Goal: Task Accomplishment & Management: Manage account settings

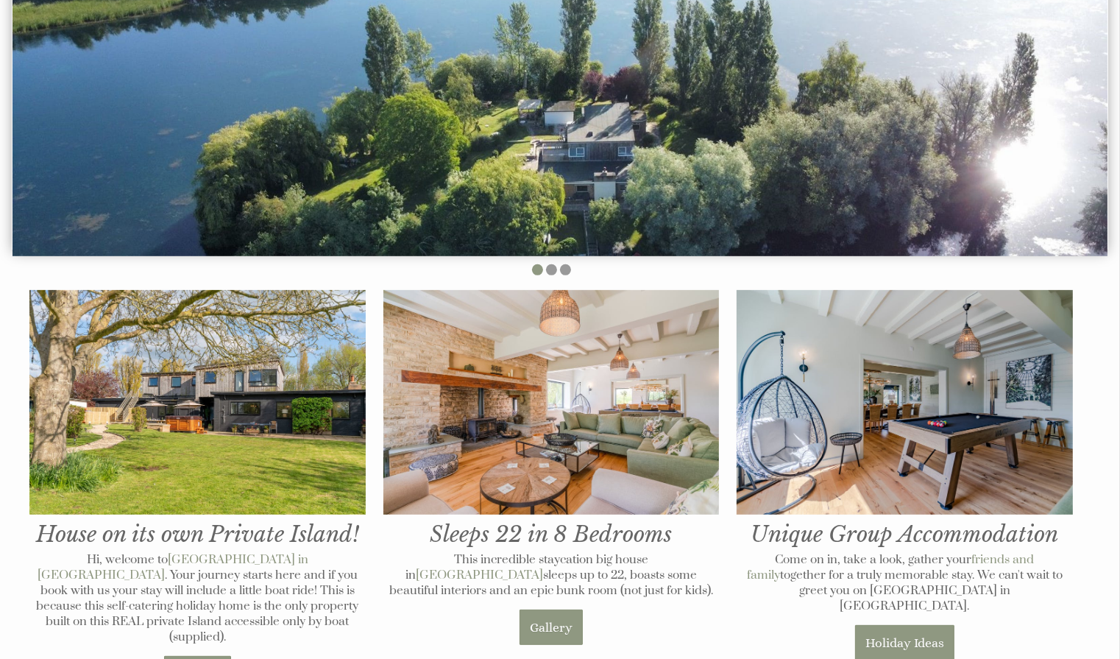
scroll to position [1241, 0]
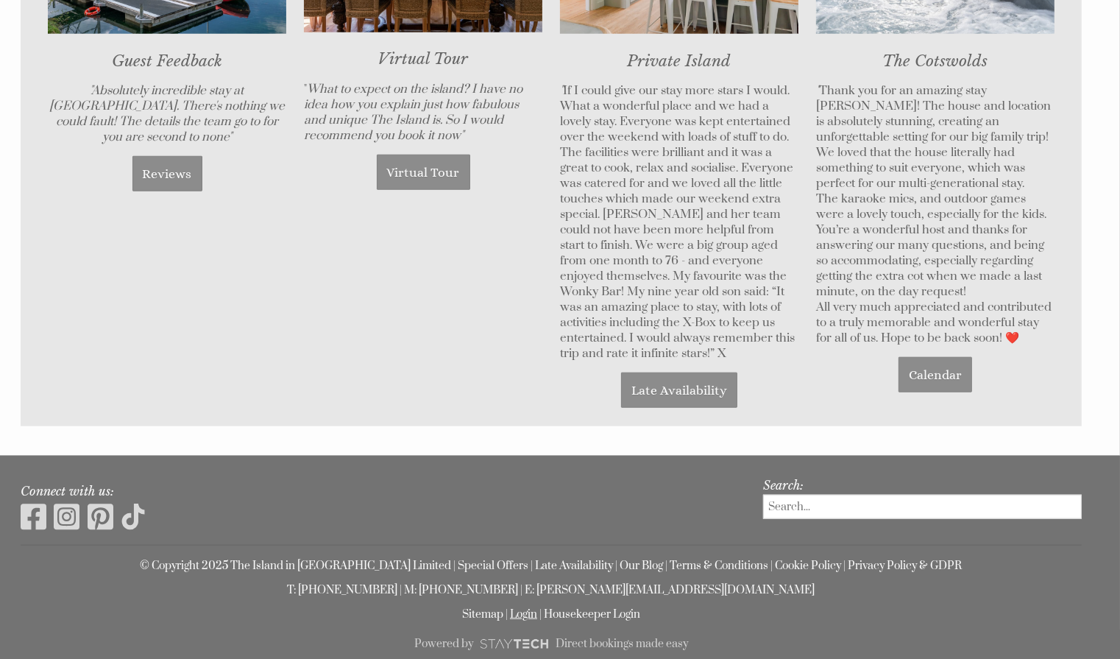
click at [524, 607] on link "Login" at bounding box center [523, 614] width 27 height 14
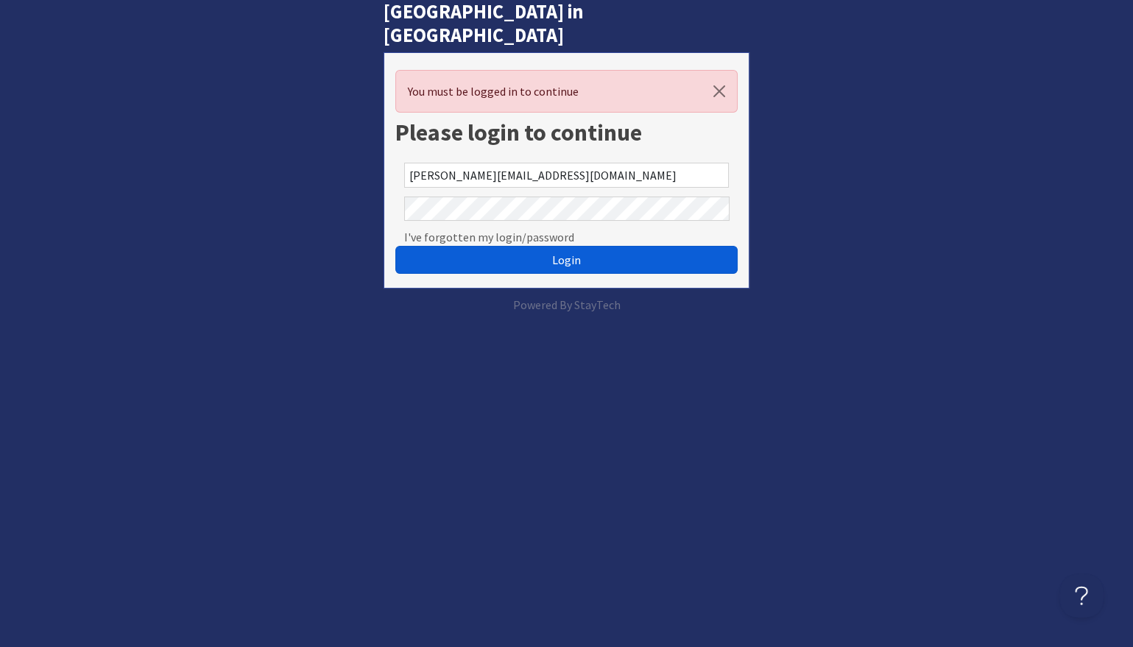
click at [514, 246] on button "Login" at bounding box center [566, 260] width 342 height 28
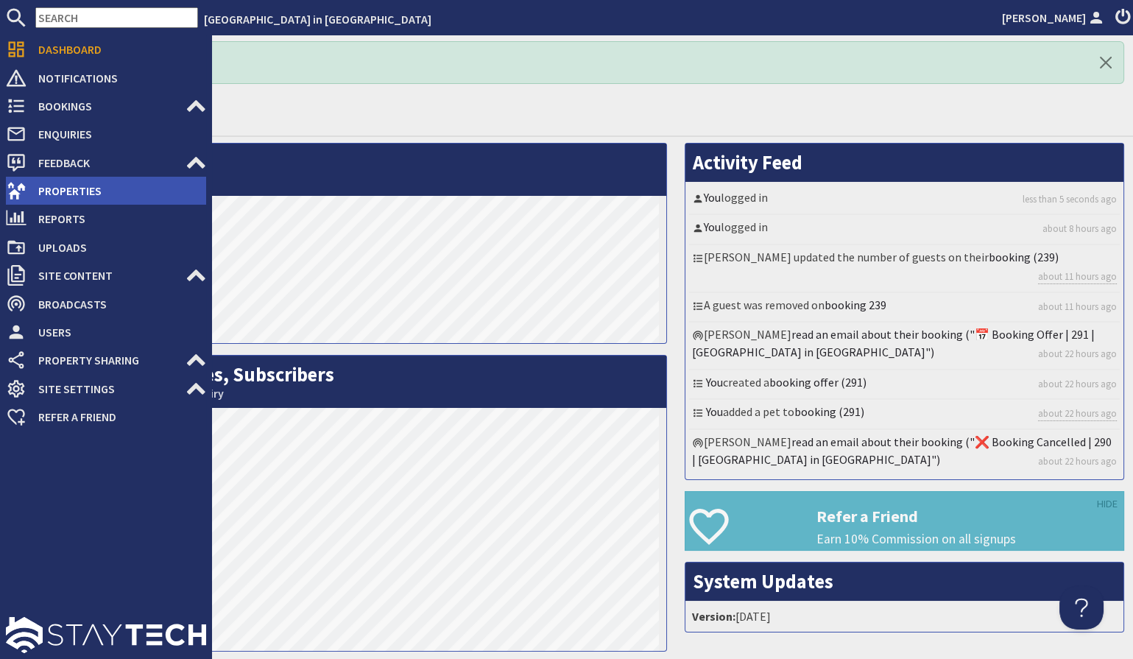
click at [71, 188] on span "Properties" at bounding box center [116, 191] width 180 height 24
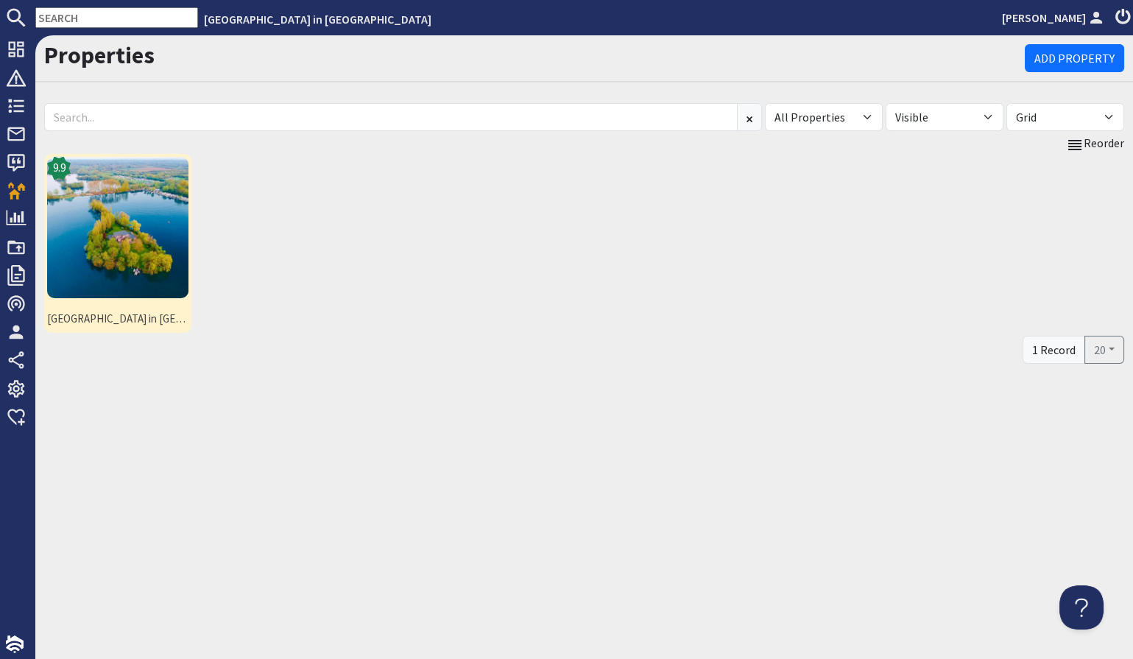
click at [126, 231] on img at bounding box center [117, 227] width 141 height 141
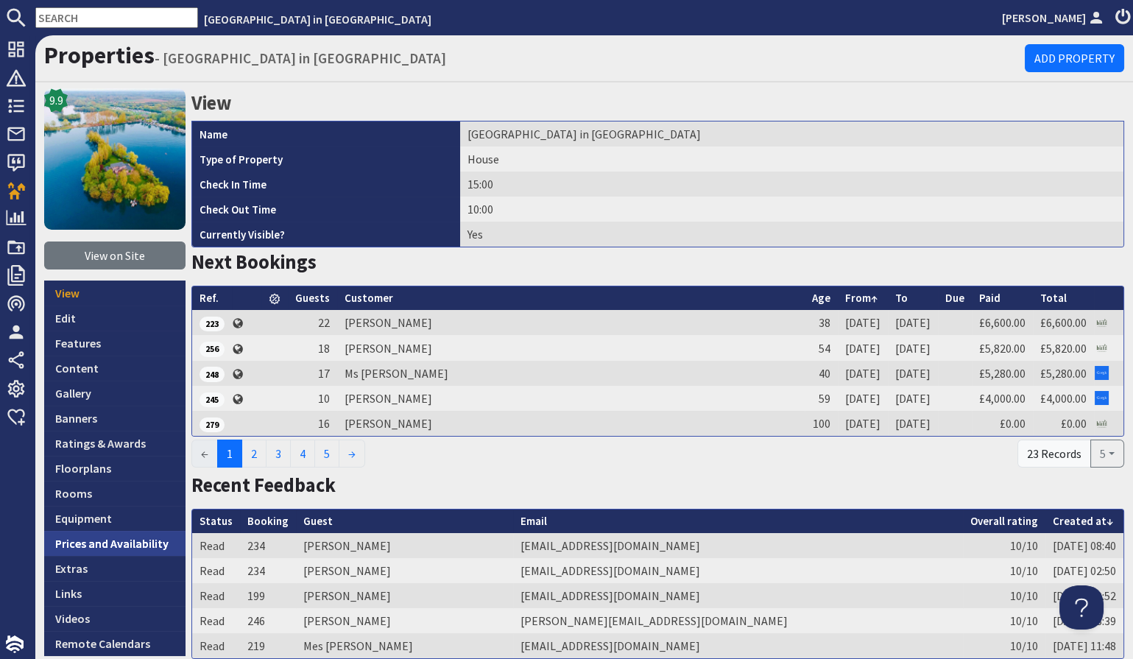
click at [105, 539] on link "Prices and Availability" at bounding box center [114, 543] width 141 height 25
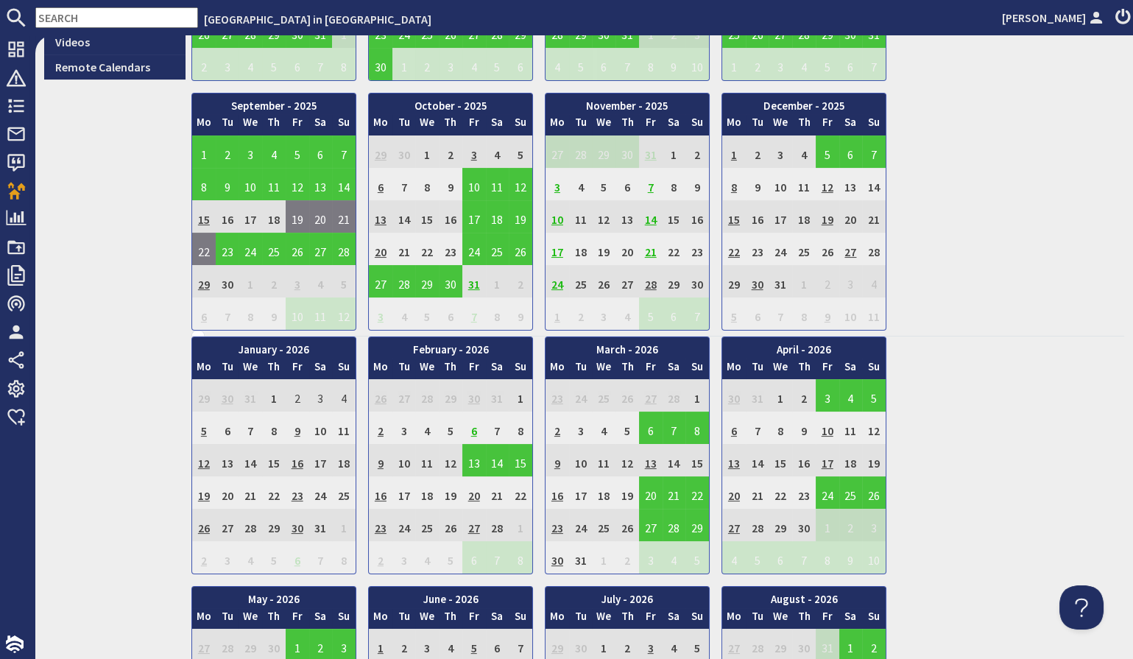
scroll to position [602, 0]
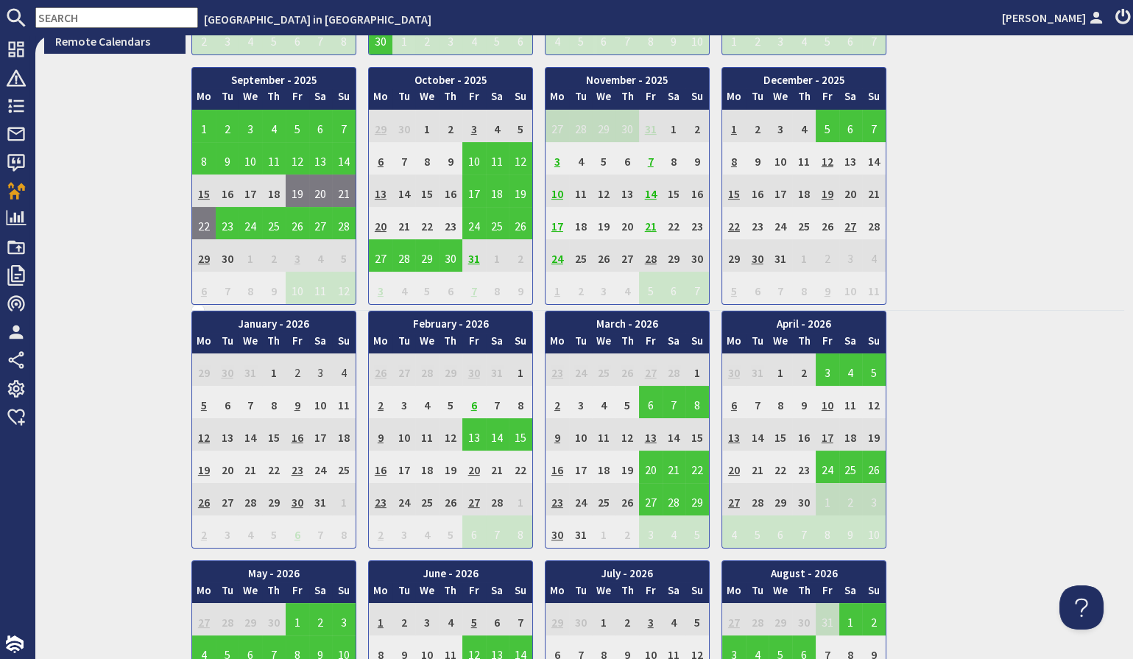
click at [556, 149] on td "3" at bounding box center [557, 158] width 24 height 32
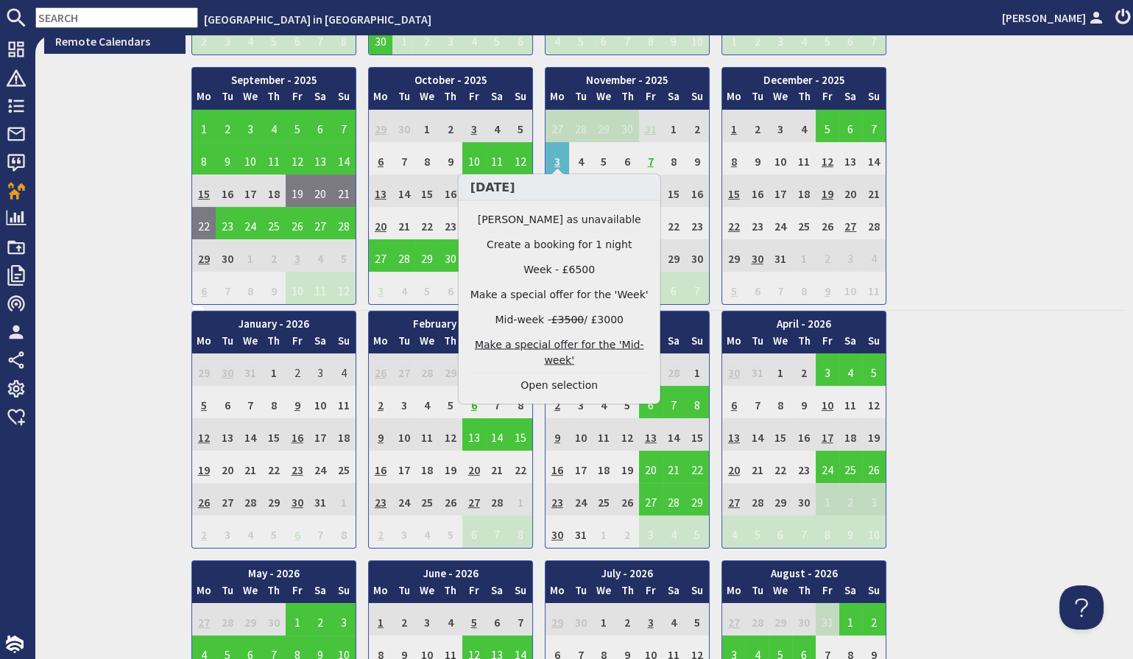
click at [532, 337] on link "Make a special offer for the 'Mid-week'" at bounding box center [559, 352] width 181 height 31
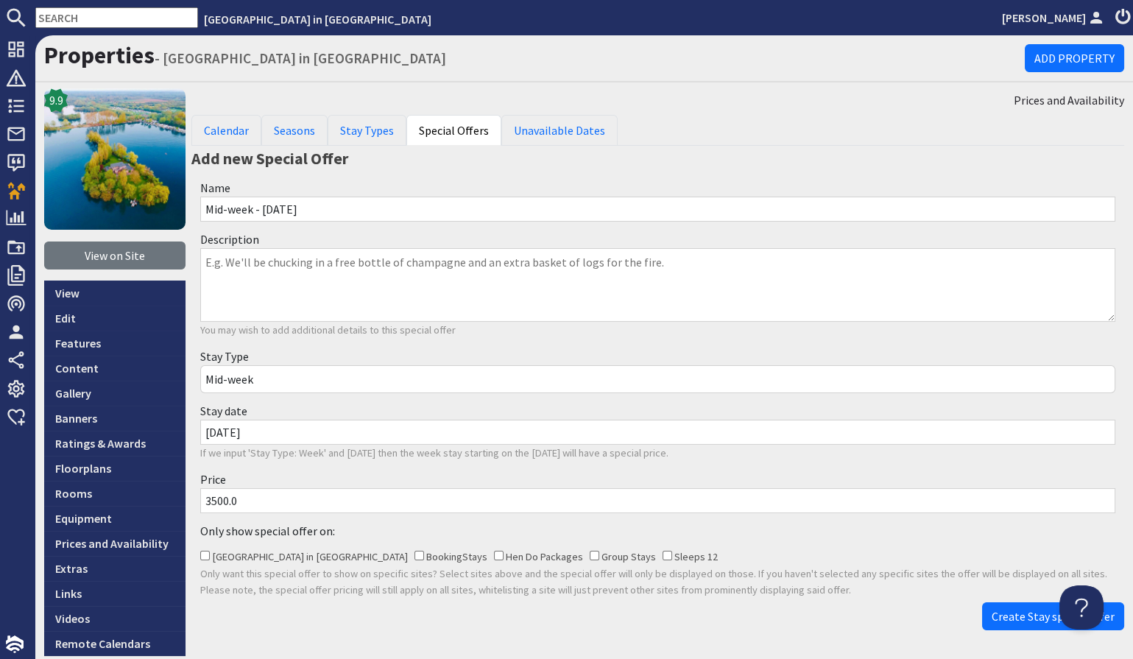
click at [270, 495] on input "3500.0" at bounding box center [657, 500] width 915 height 25
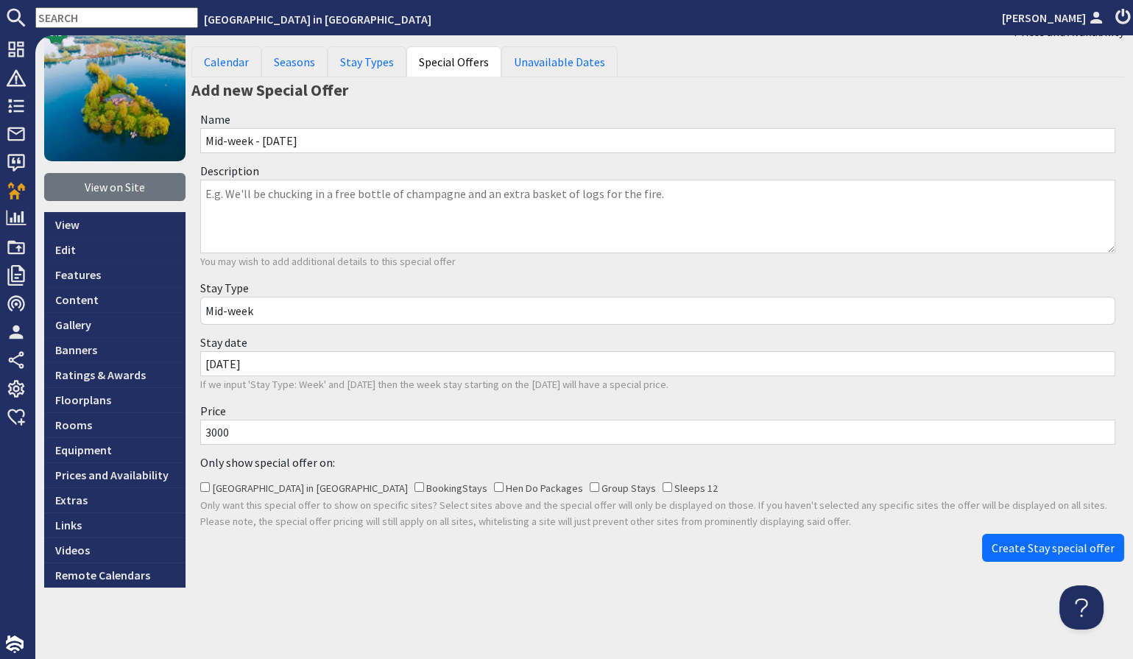
scroll to position [69, 0]
type input "3000"
click at [213, 193] on textarea "Description" at bounding box center [657, 216] width 915 height 74
type textarea "Lead booker gets a back, neck and shoulder massage at our lakeside salon"
click at [253, 423] on input "3000" at bounding box center [657, 431] width 915 height 25
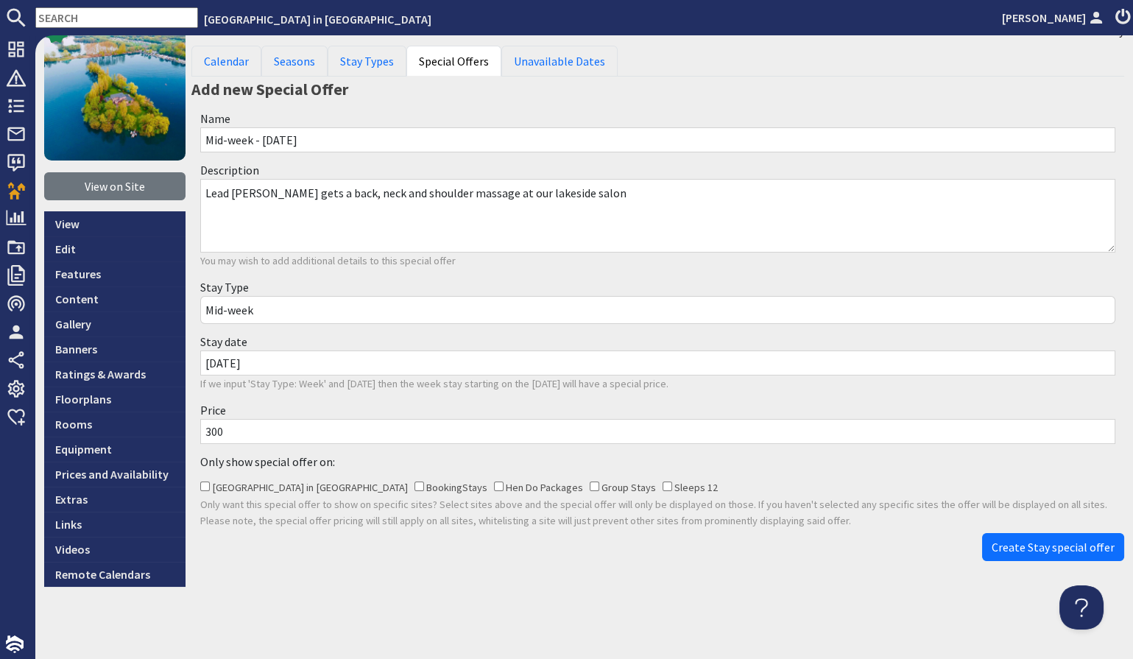
type input "3000"
click at [1016, 539] on span "Create Stay special offer" at bounding box center [1052, 546] width 123 height 15
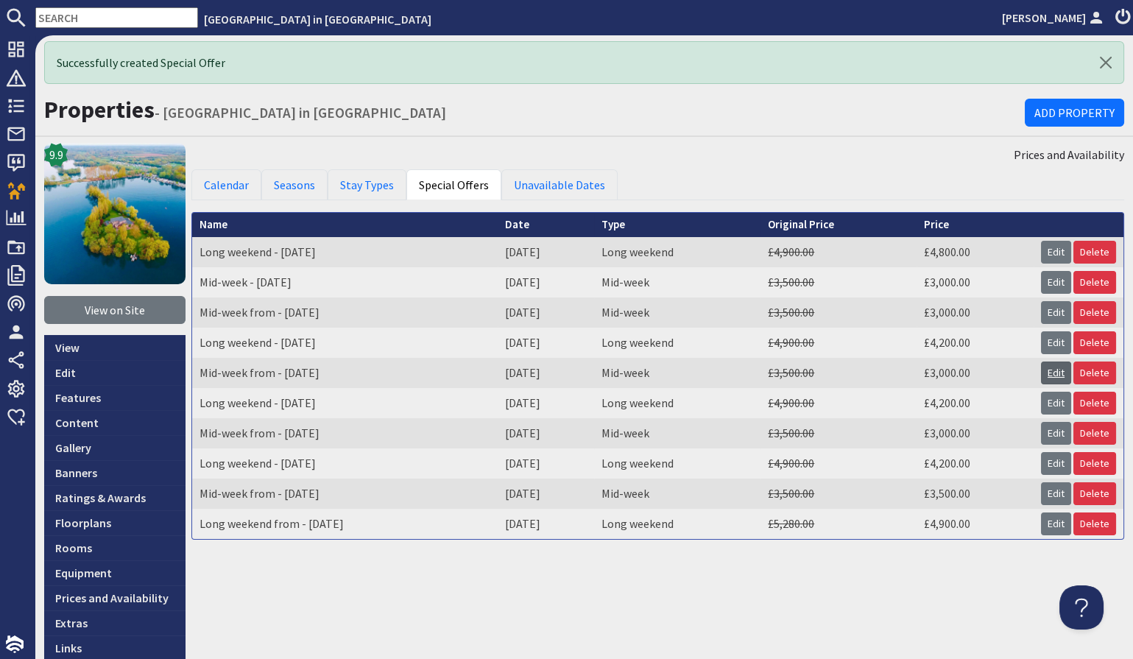
click at [1054, 368] on link "Edit" at bounding box center [1056, 372] width 30 height 23
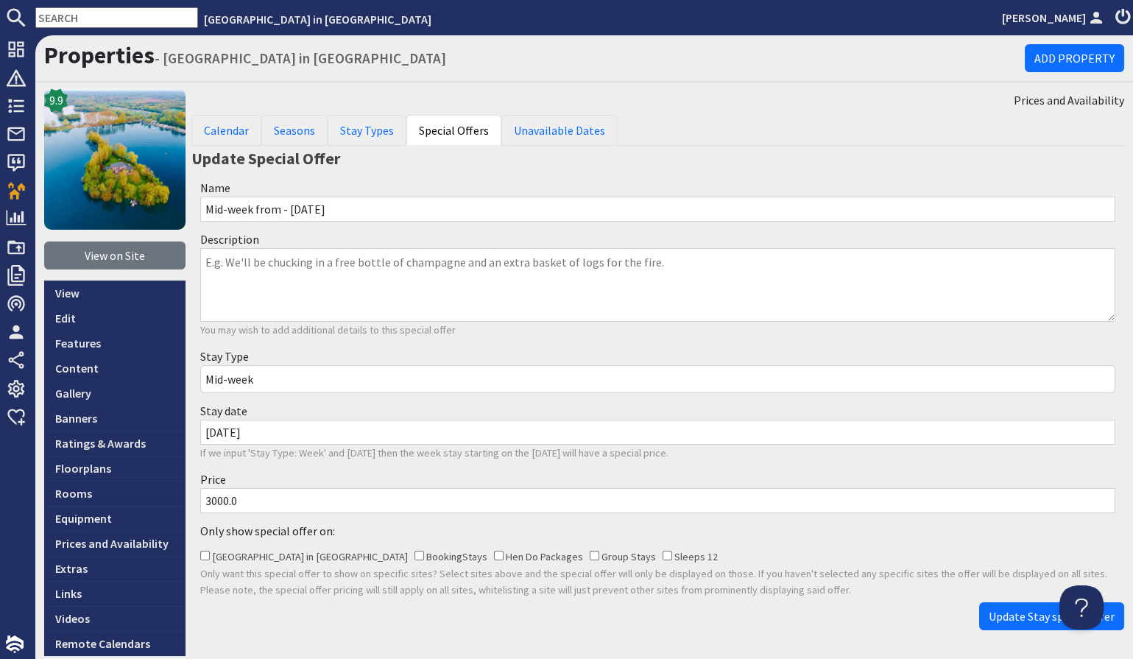
click at [365, 261] on textarea "Description" at bounding box center [657, 285] width 915 height 74
type textarea "Lead booker gets a head, neck & shoulder massage at our Lakeside salon"
click at [1022, 615] on span "Update Stay special offer" at bounding box center [1051, 616] width 126 height 15
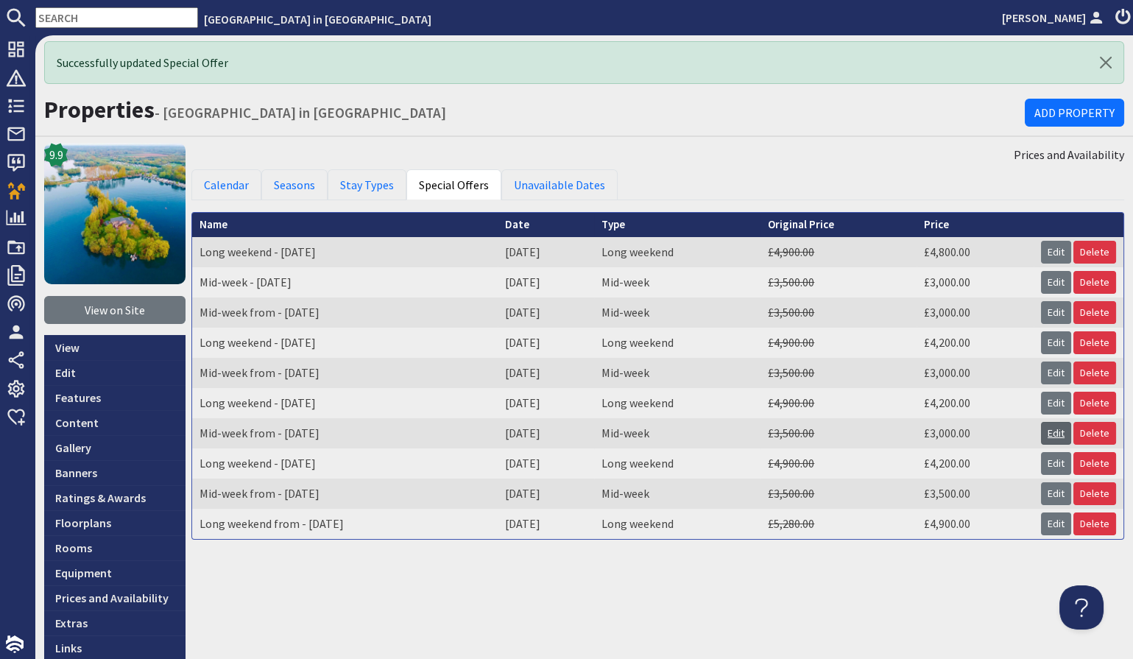
click at [1049, 428] on link "Edit" at bounding box center [1056, 433] width 30 height 23
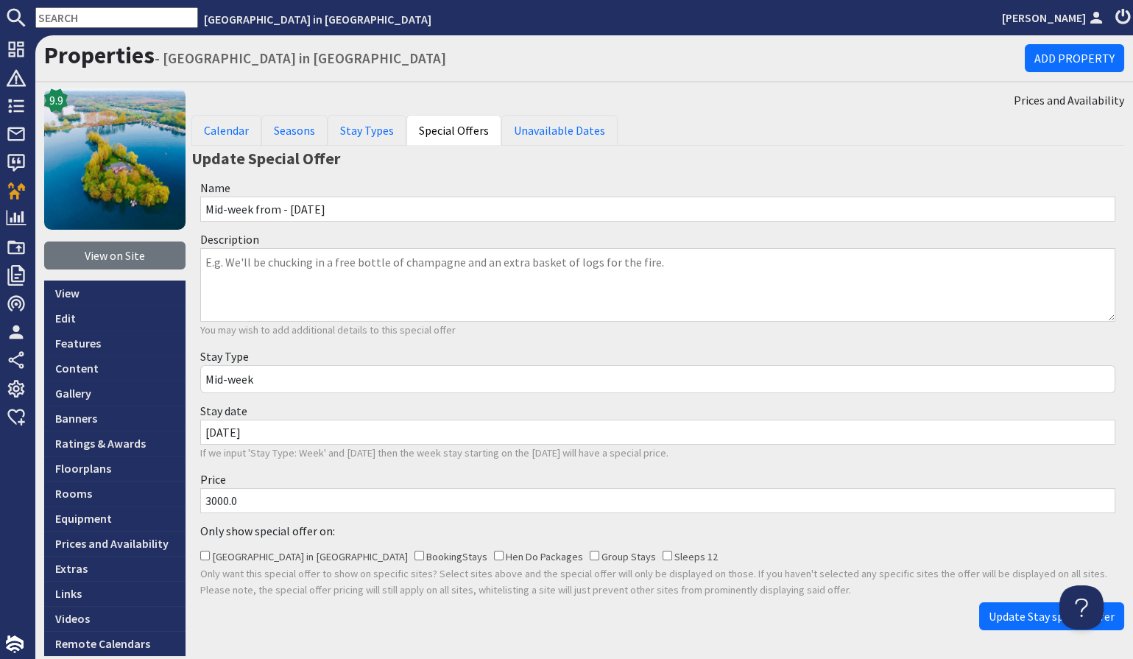
click at [617, 267] on textarea "Description" at bounding box center [657, 285] width 915 height 74
type textarea "Lead booker get a head, neck and shoulder massage from our Lakeside salon"
click at [1013, 611] on span "Update Stay special offer" at bounding box center [1051, 616] width 126 height 15
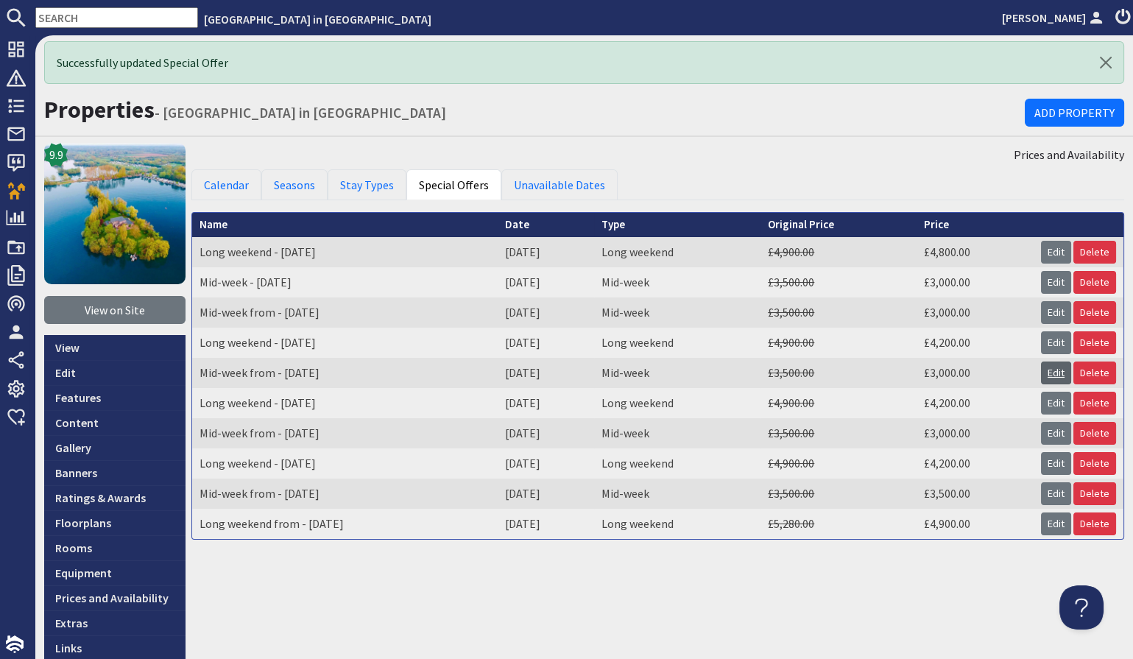
click at [1055, 366] on link "Edit" at bounding box center [1056, 372] width 30 height 23
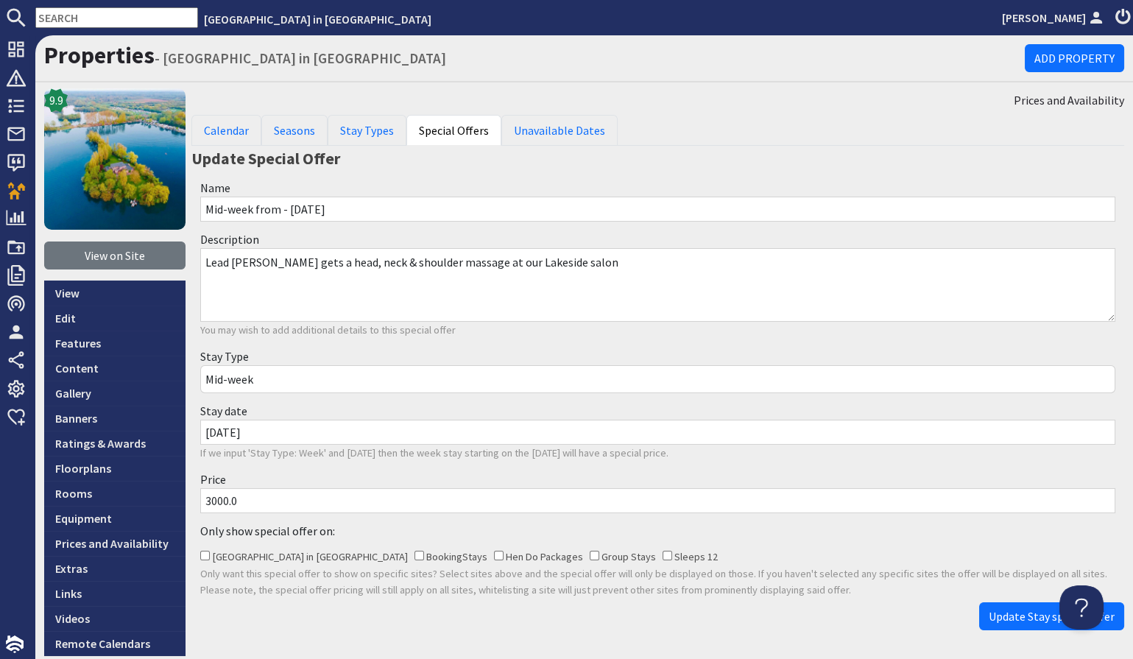
drag, startPoint x: 578, startPoint y: 262, endPoint x: 195, endPoint y: 263, distance: 382.7
click at [195, 263] on div "Description Lead booker gets a head, neck & shoulder massage at our Lakeside sa…" at bounding box center [657, 284] width 932 height 117
click at [994, 609] on span "Update Stay special offer" at bounding box center [1051, 616] width 126 height 15
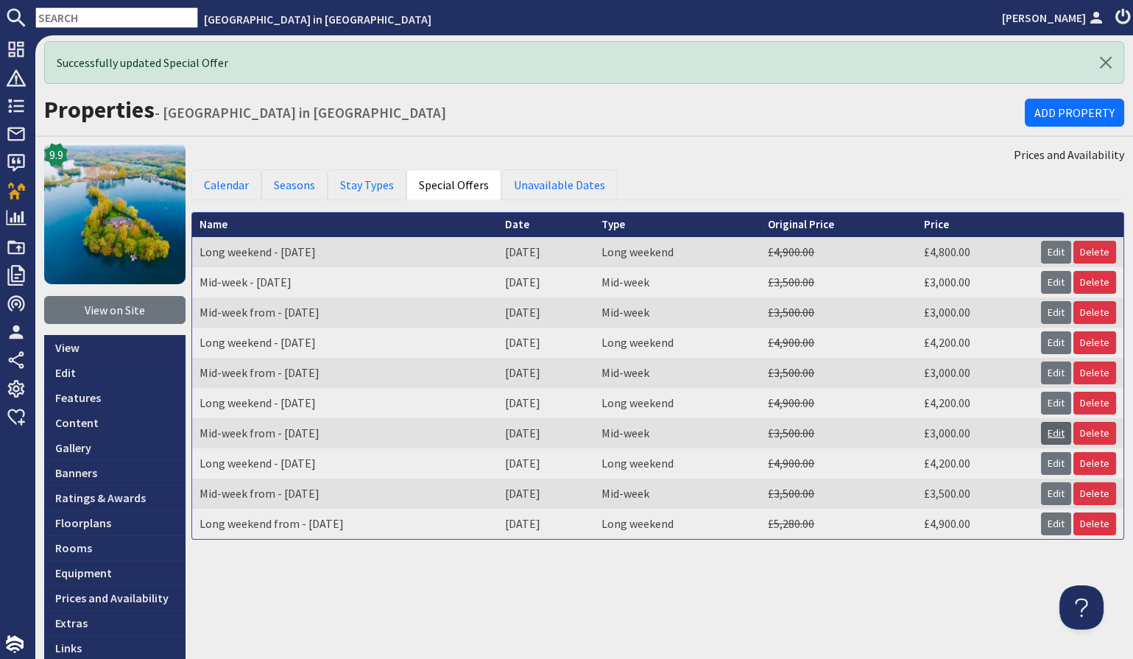
click at [1042, 425] on link "Edit" at bounding box center [1056, 433] width 30 height 23
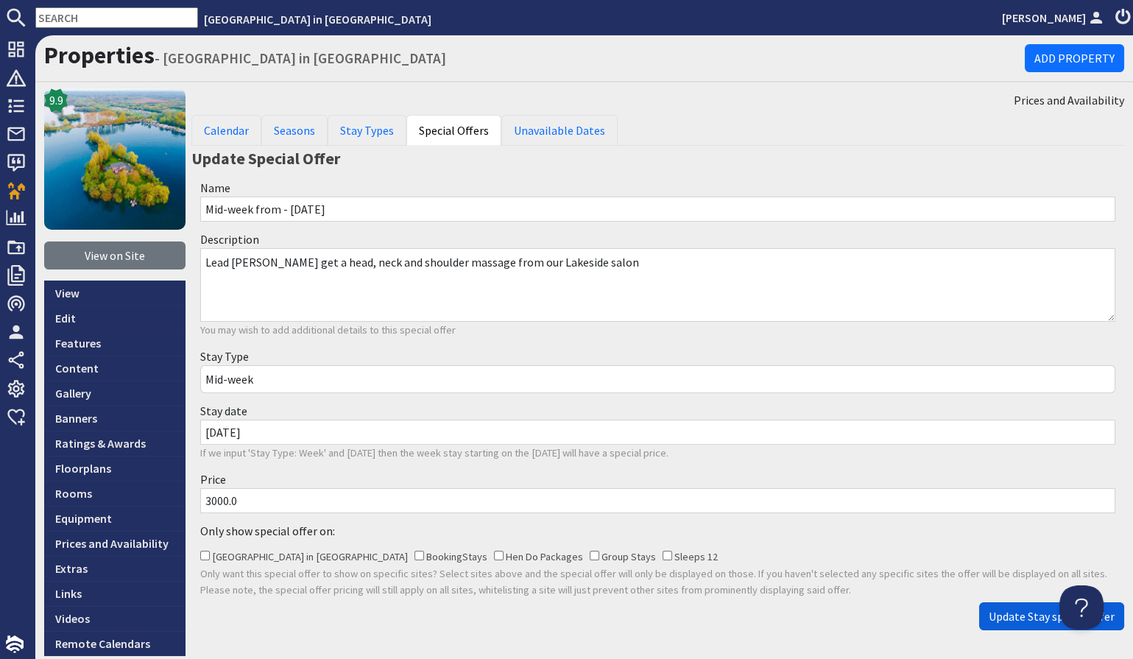
click at [997, 609] on span "Update Stay special offer" at bounding box center [1051, 616] width 126 height 15
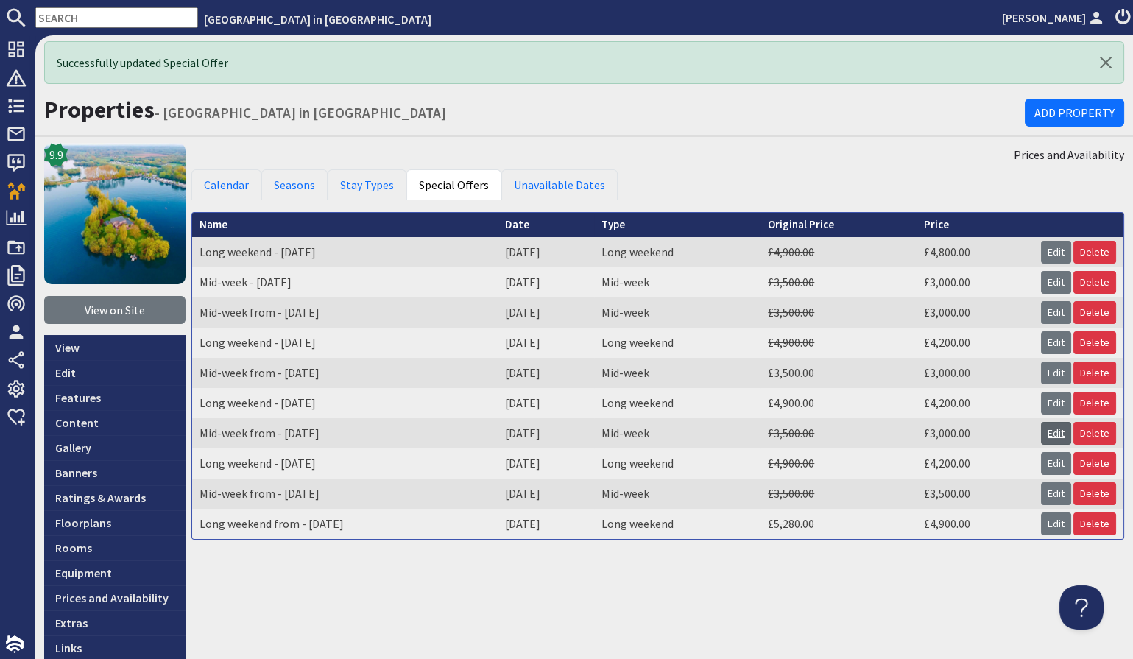
click at [1047, 427] on link "Edit" at bounding box center [1056, 433] width 30 height 23
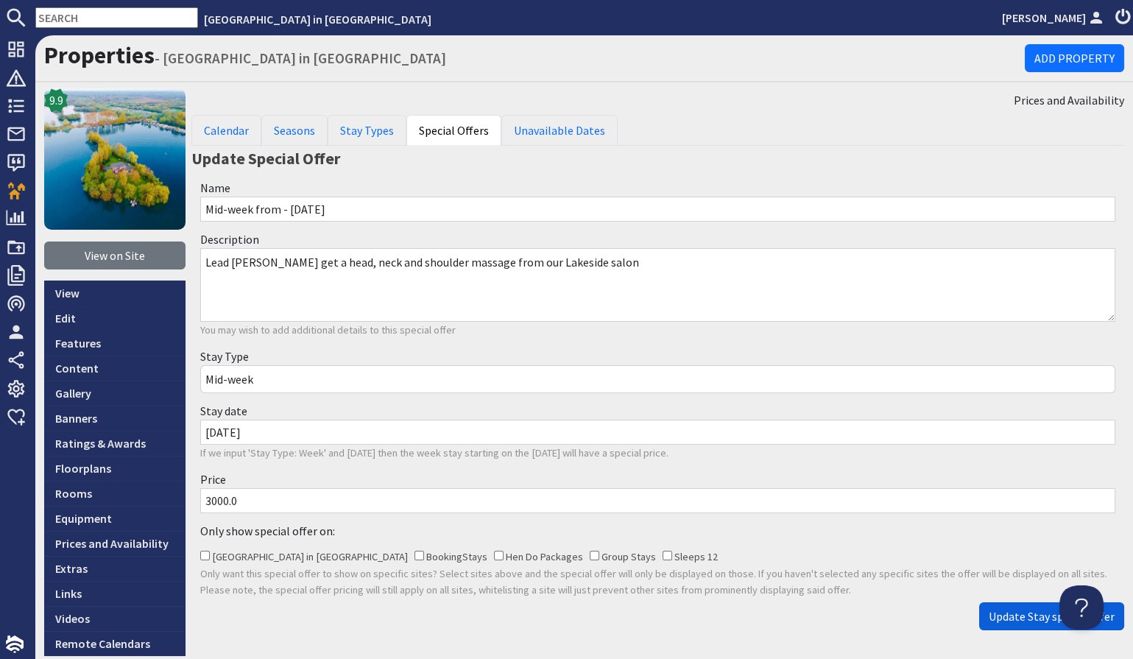
click at [1005, 610] on span "Update Stay special offer" at bounding box center [1051, 616] width 126 height 15
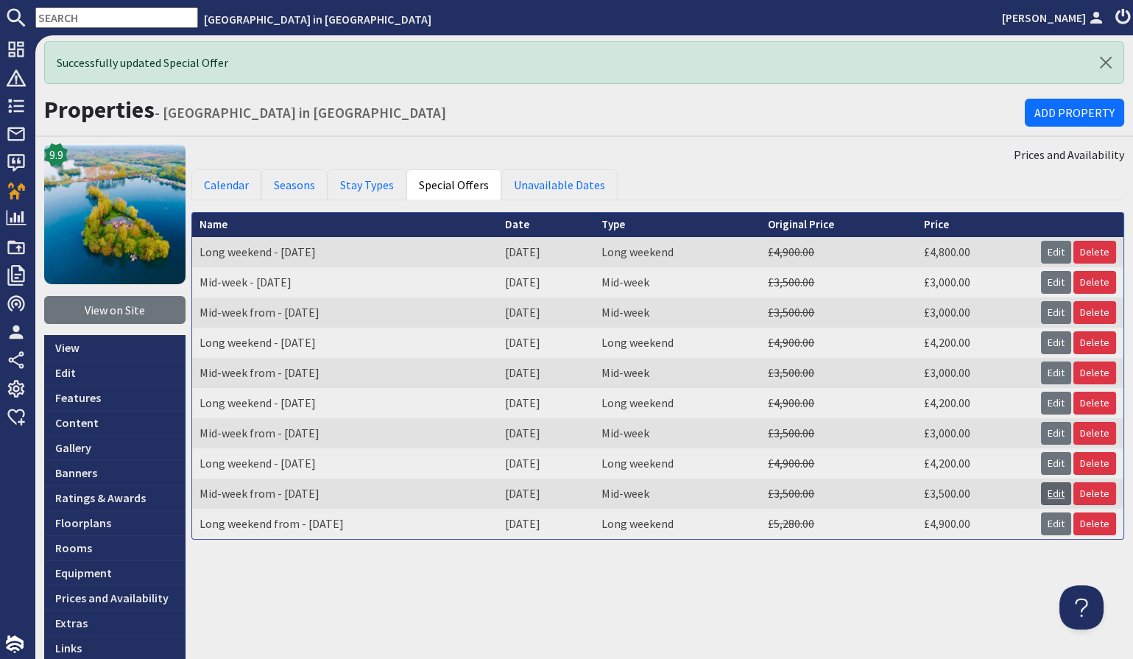
click at [1049, 483] on link "Edit" at bounding box center [1056, 493] width 30 height 23
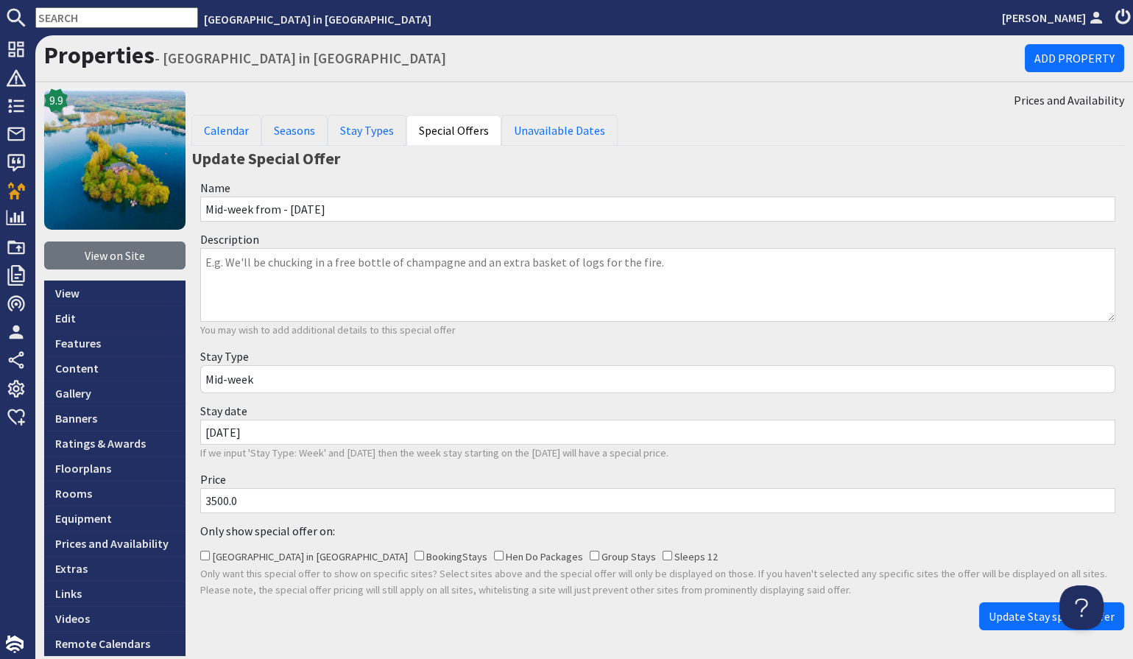
click at [376, 258] on textarea "Description" at bounding box center [657, 285] width 915 height 74
paste textarea "Lead booker gets a head, neck & shoulder massage at our Lakeside salon"
type textarea "Lead booker gets a head, neck & shoulder massage at our Lakeside salon"
click at [999, 609] on span "Update Stay special offer" at bounding box center [1051, 616] width 126 height 15
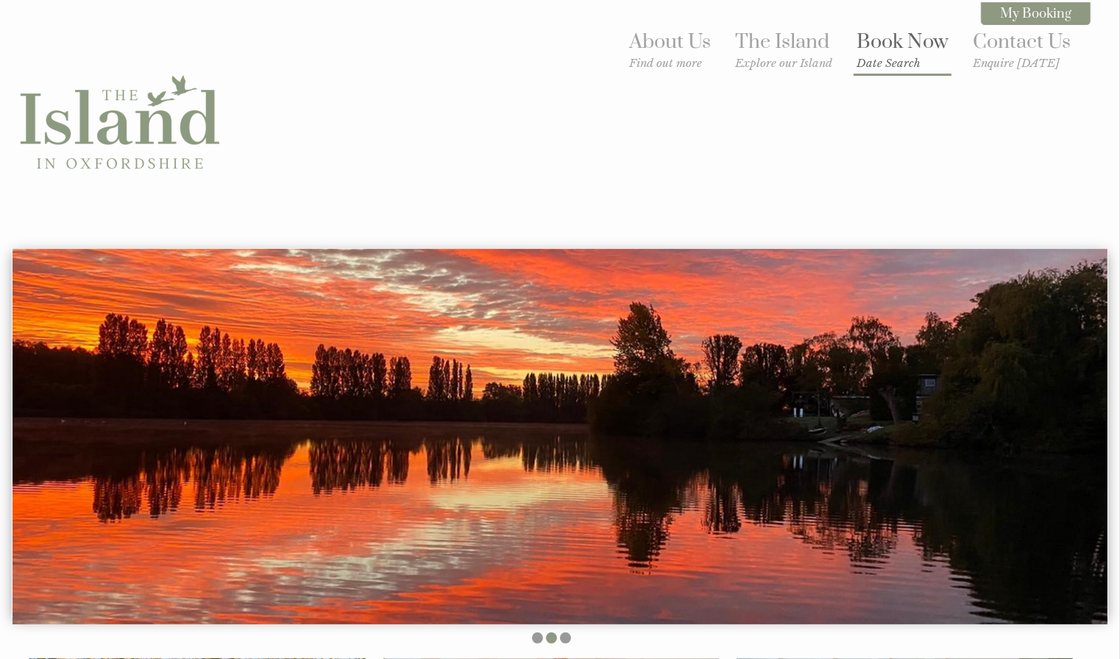
click at [906, 47] on link "Book Now Date Search" at bounding box center [903, 49] width 92 height 40
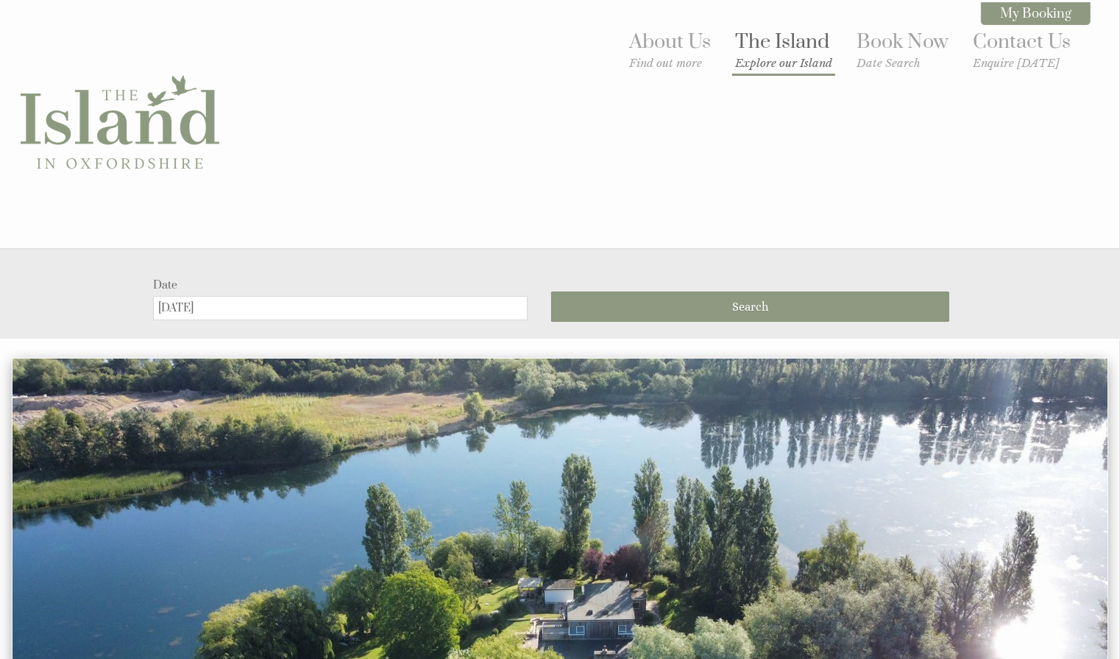
click at [776, 43] on link "The Island Explore our Island" at bounding box center [783, 49] width 97 height 40
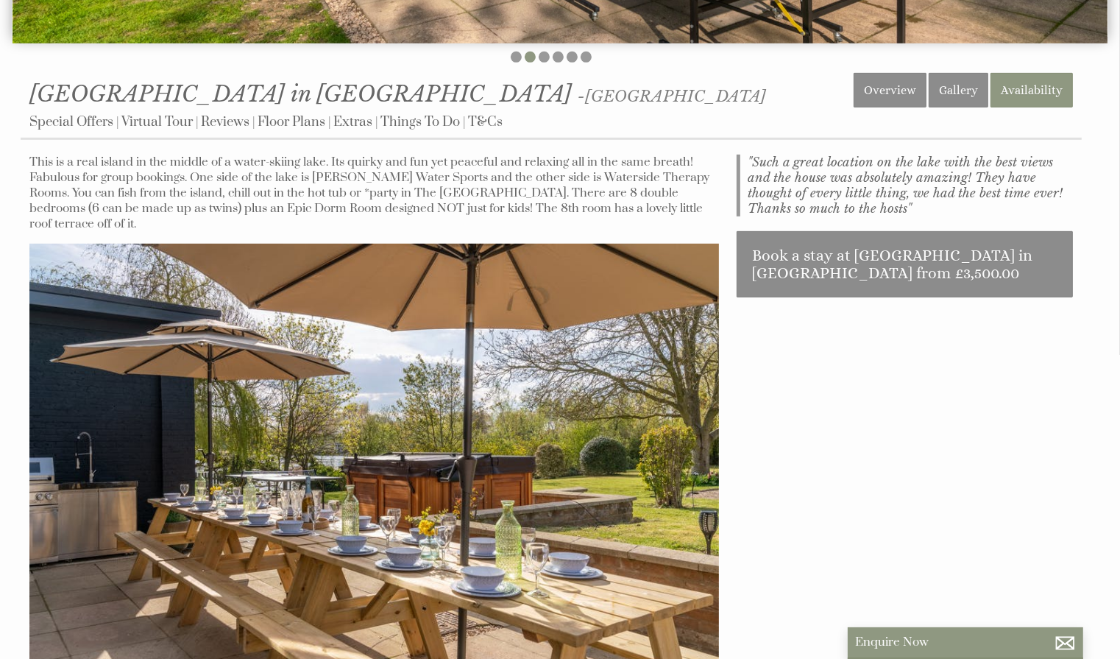
scroll to position [587, 0]
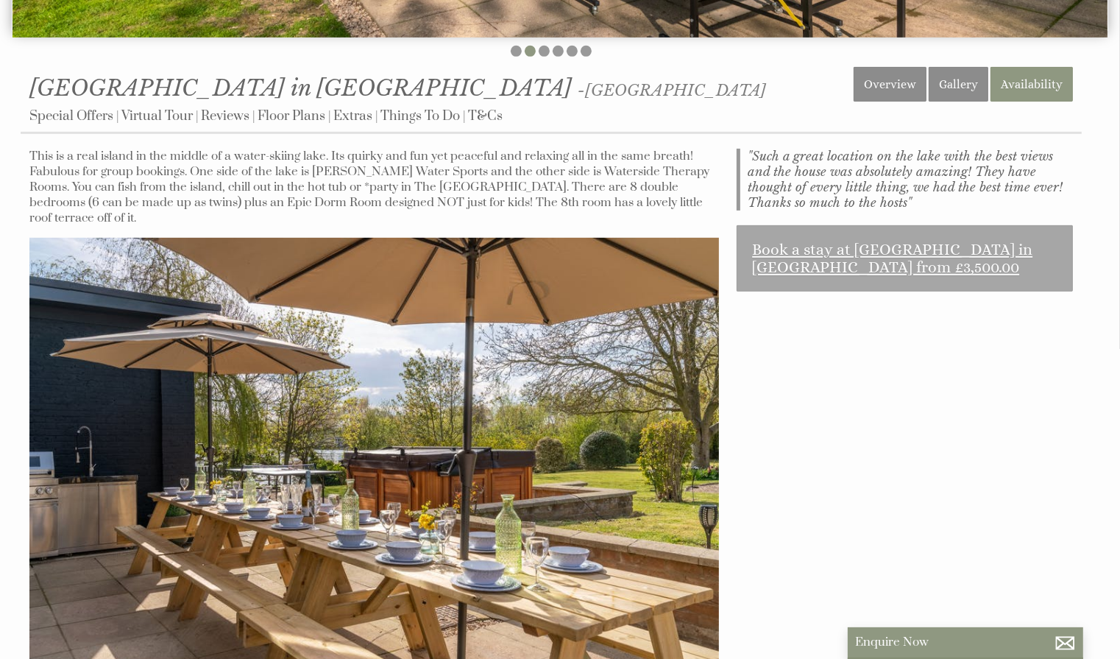
click at [818, 256] on link "Book a stay at [GEOGRAPHIC_DATA] in [GEOGRAPHIC_DATA] from £3,500.00" at bounding box center [905, 258] width 336 height 66
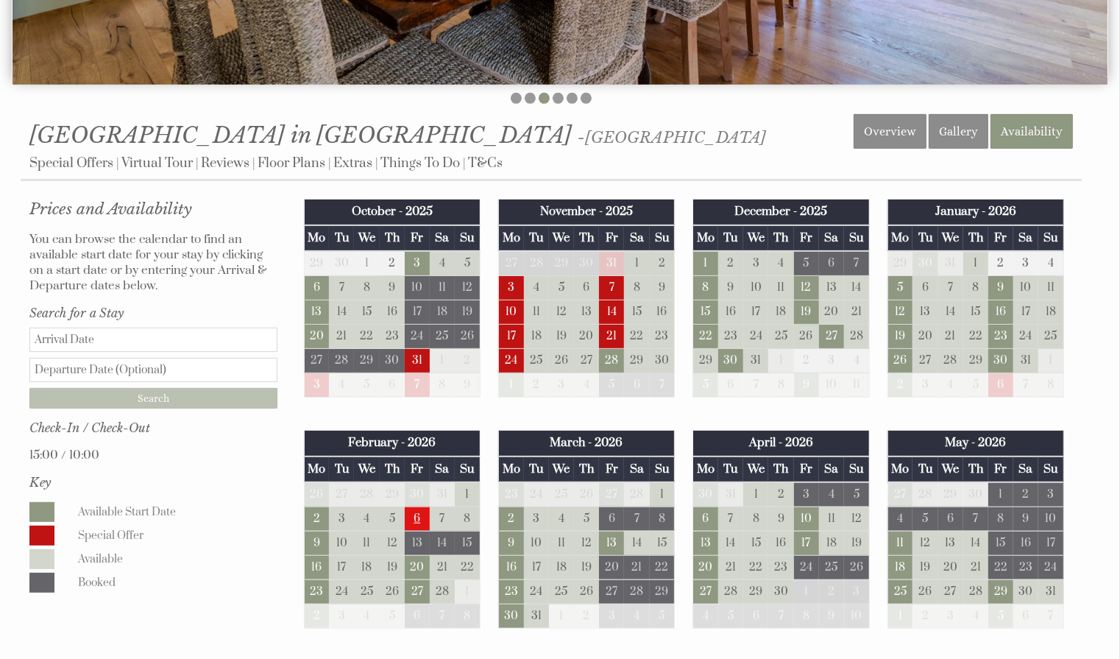
scroll to position [539, 0]
